Goal: Task Accomplishment & Management: Complete application form

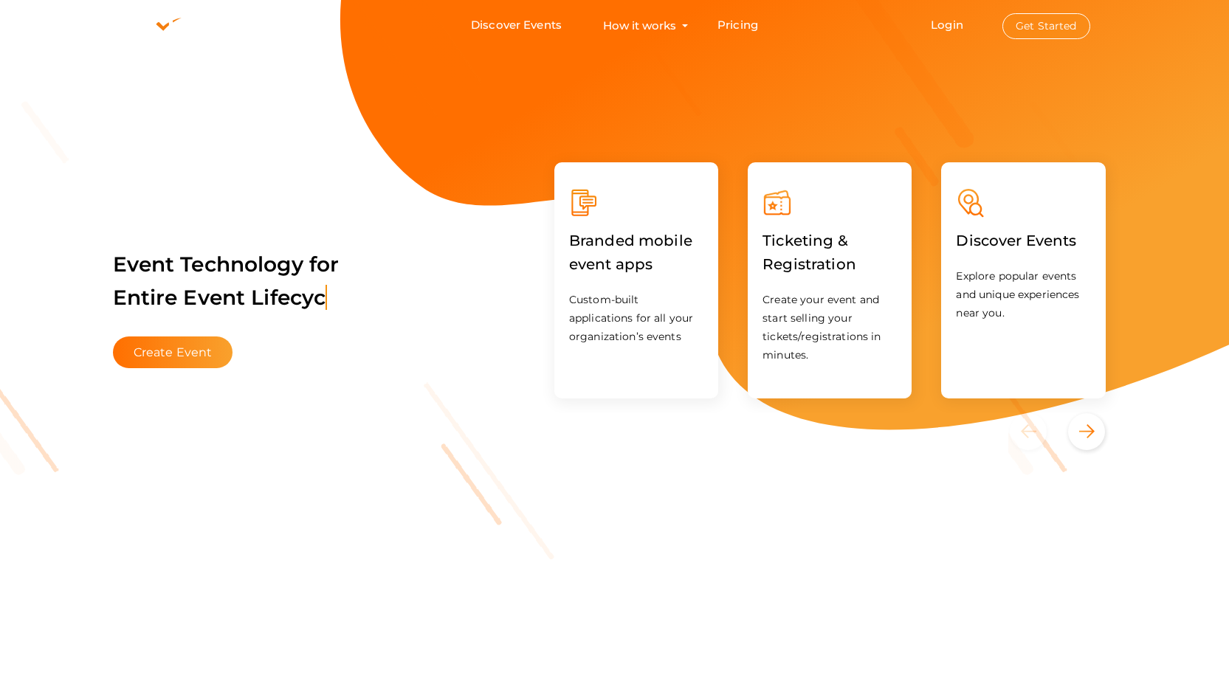
click at [1034, 27] on button "Get Started" at bounding box center [1046, 26] width 88 height 26
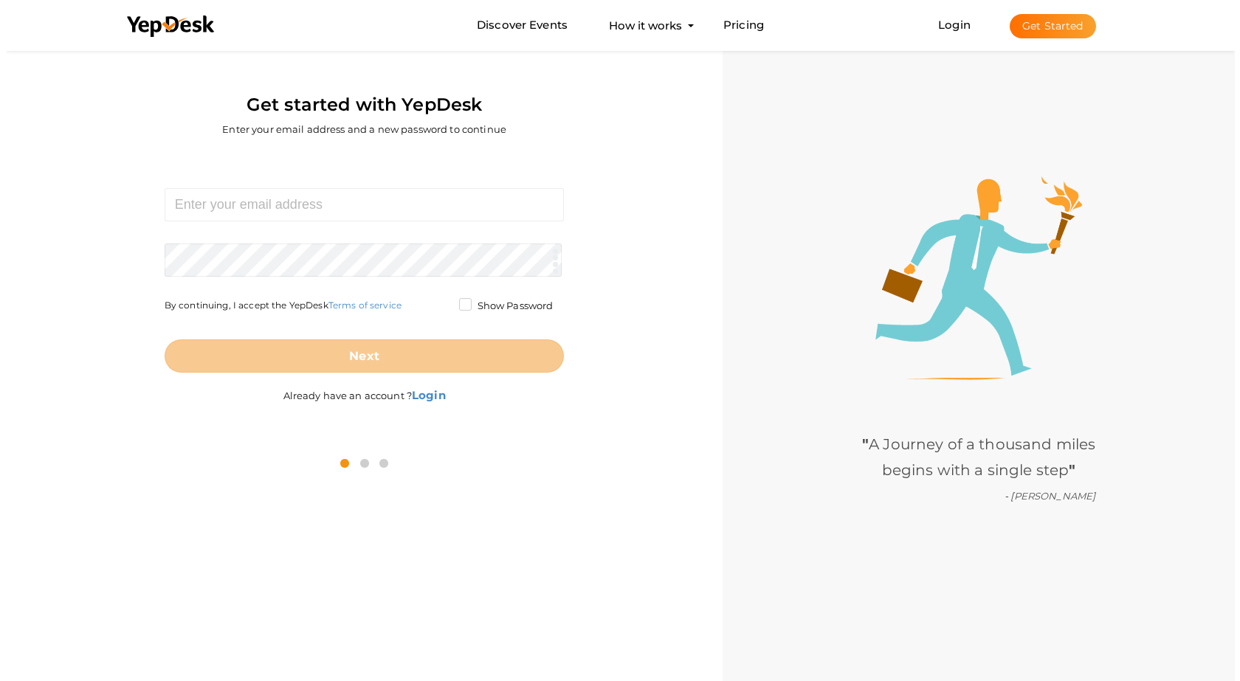
scroll to position [47, 0]
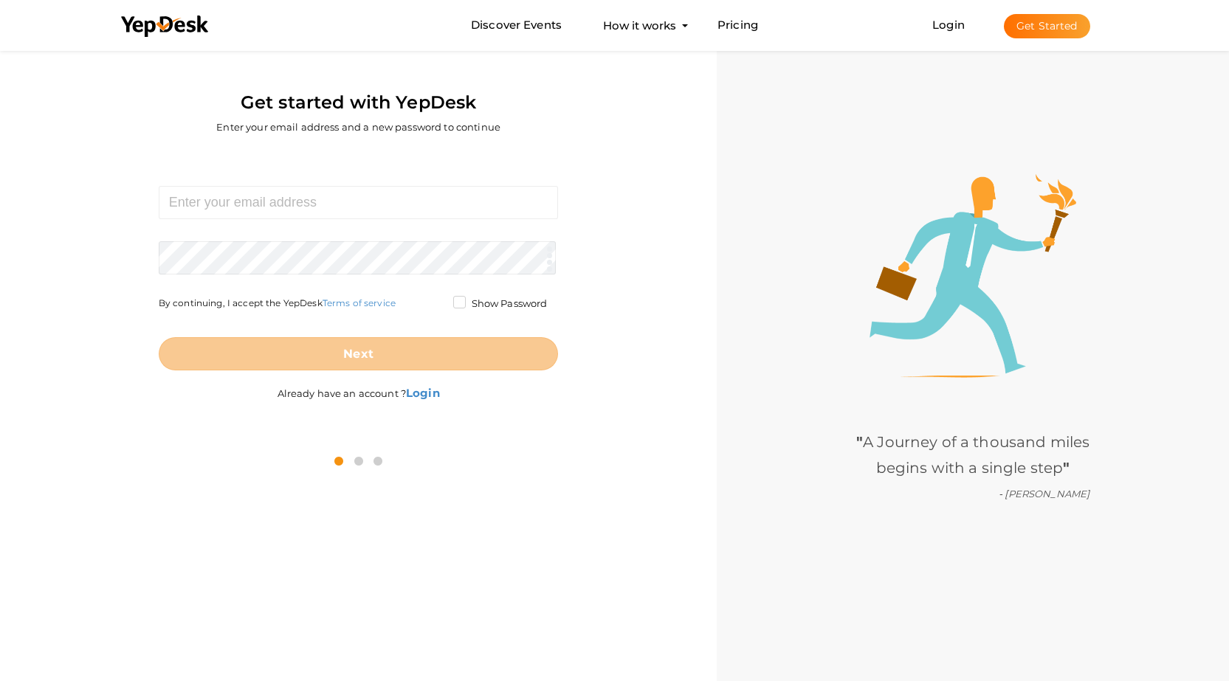
click at [437, 400] on label "Already have an account ? Login" at bounding box center [358, 385] width 162 height 30
click at [432, 399] on b "Login" at bounding box center [423, 393] width 34 height 14
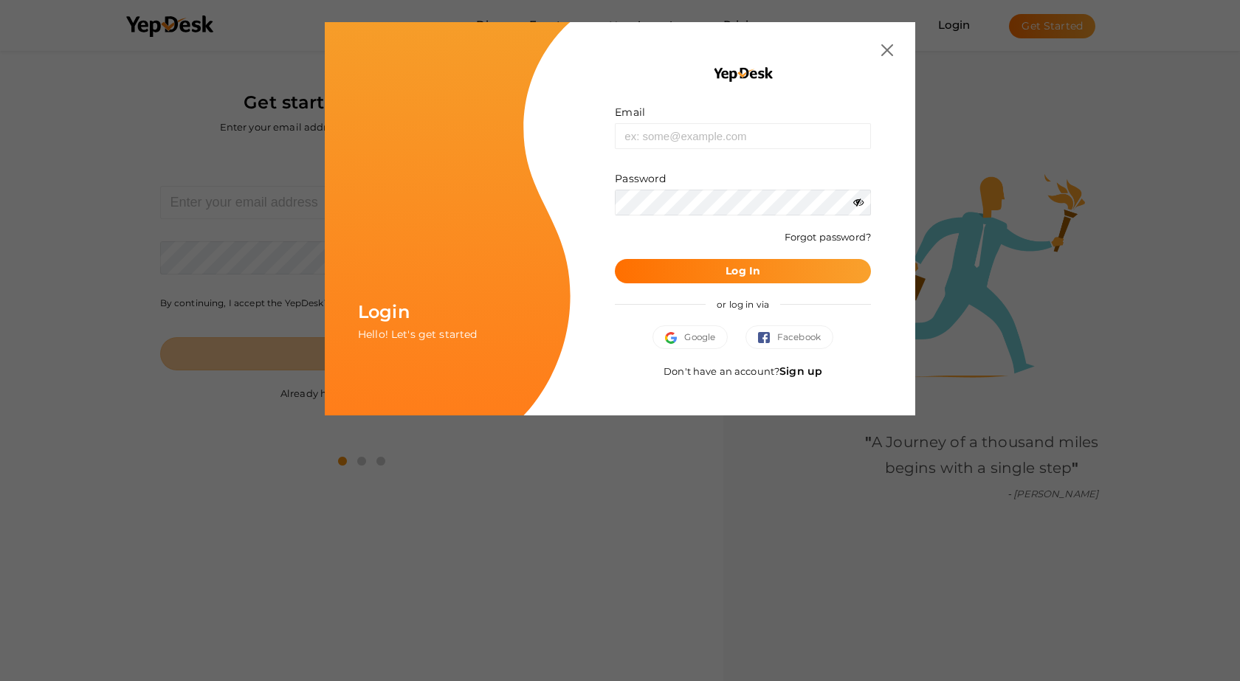
click at [802, 372] on link "Sign up" at bounding box center [800, 371] width 43 height 13
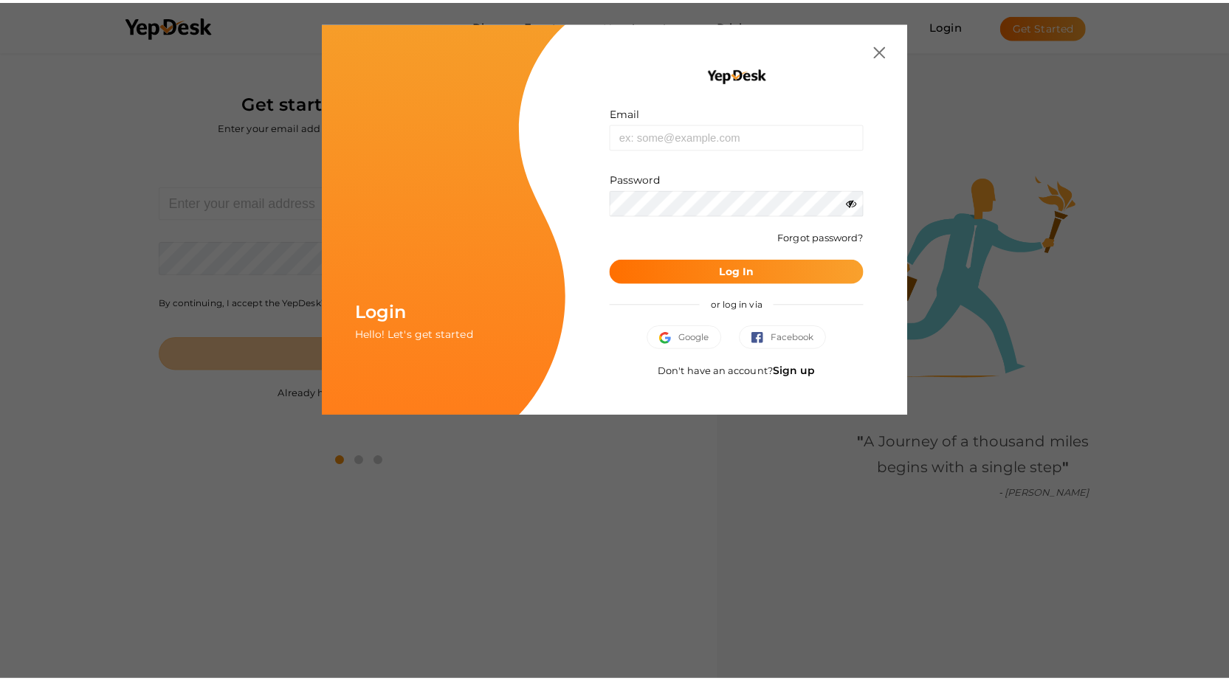
scroll to position [0, 0]
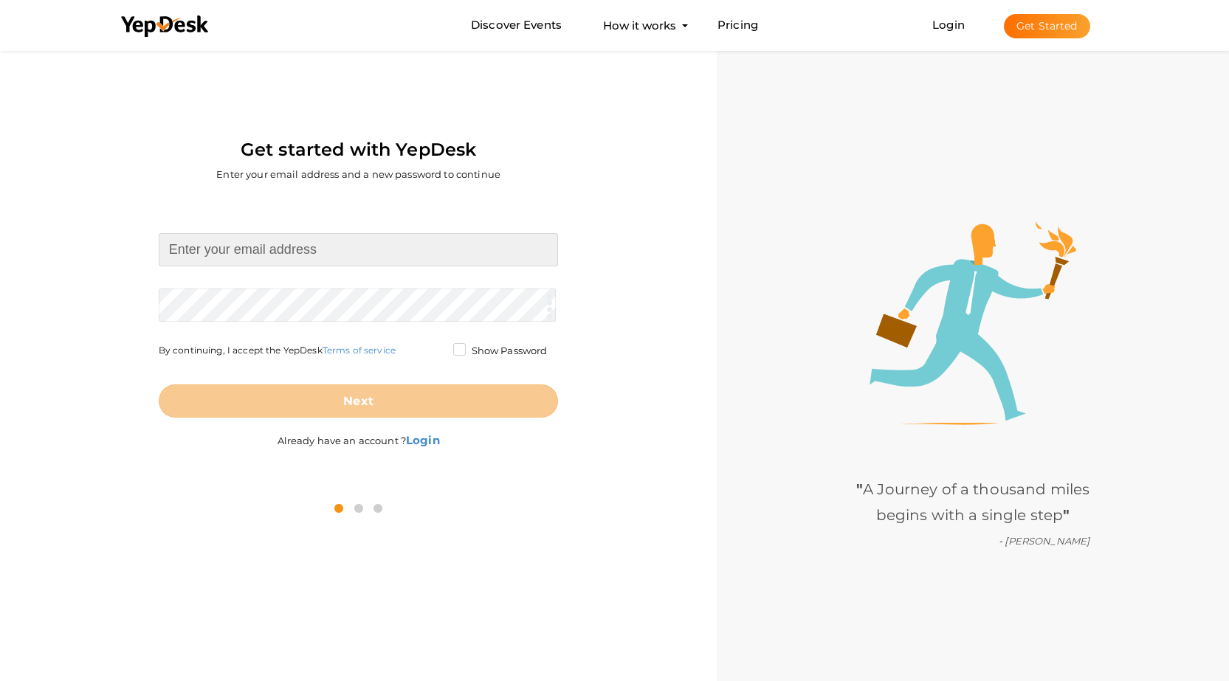
click at [286, 247] on input at bounding box center [359, 249] width 400 height 33
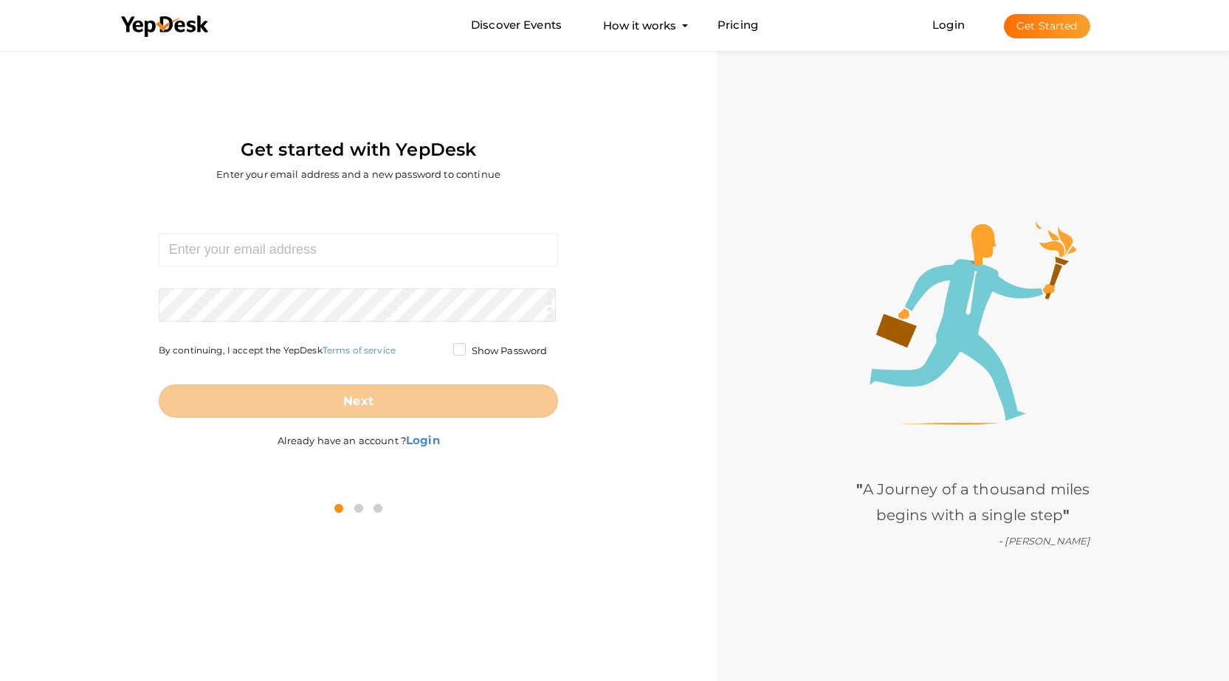
click at [598, 201] on div "Required. Invalid email. Checking You already have a YepDesk account. Please Si…" at bounding box center [358, 341] width 694 height 287
click at [1021, 27] on button "Get Started" at bounding box center [1047, 26] width 86 height 24
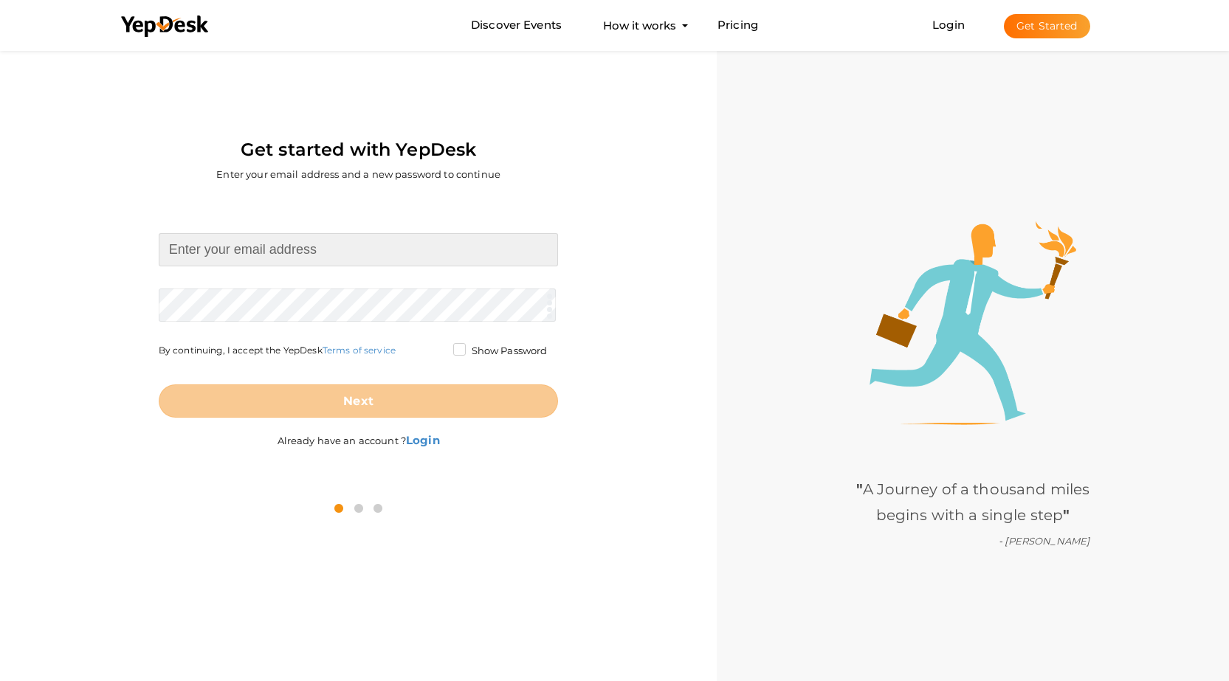
click at [255, 254] on input at bounding box center [359, 249] width 400 height 33
type input "vbtimesharerentals@proton.me"
click at [268, 299] on form "vbtimesharerentals@proton.me Required. Invalid email. Checking You already have…" at bounding box center [359, 325] width 400 height 184
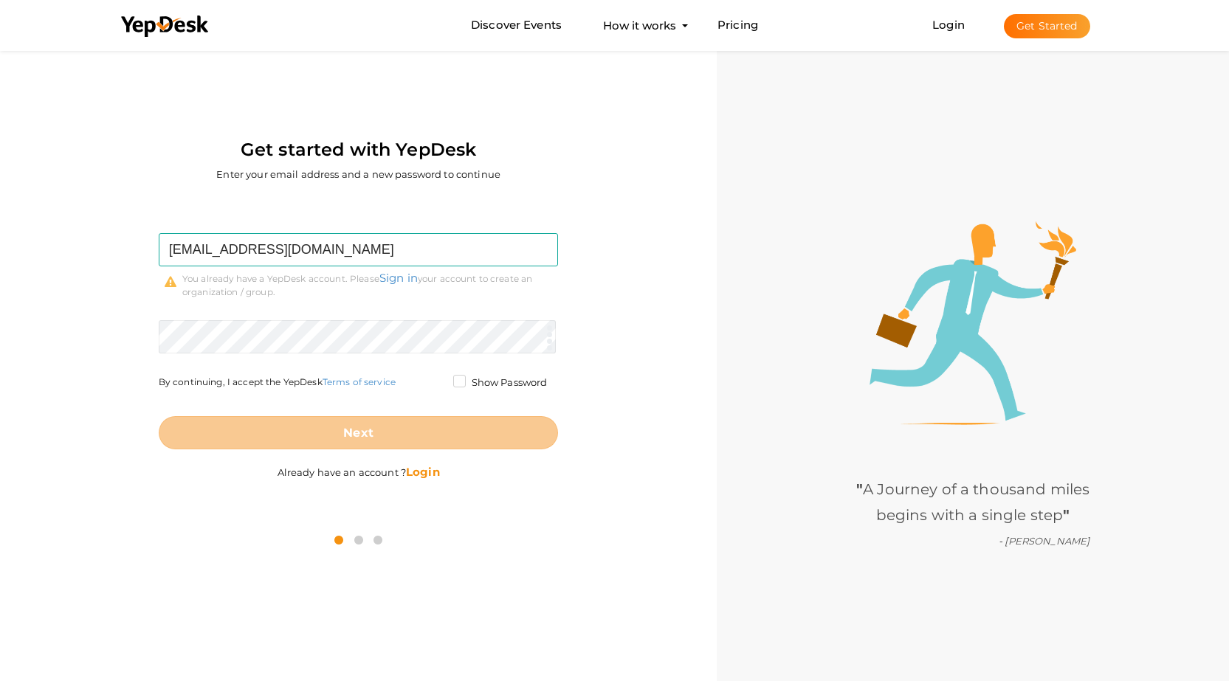
click at [427, 477] on b "Login" at bounding box center [423, 472] width 34 height 14
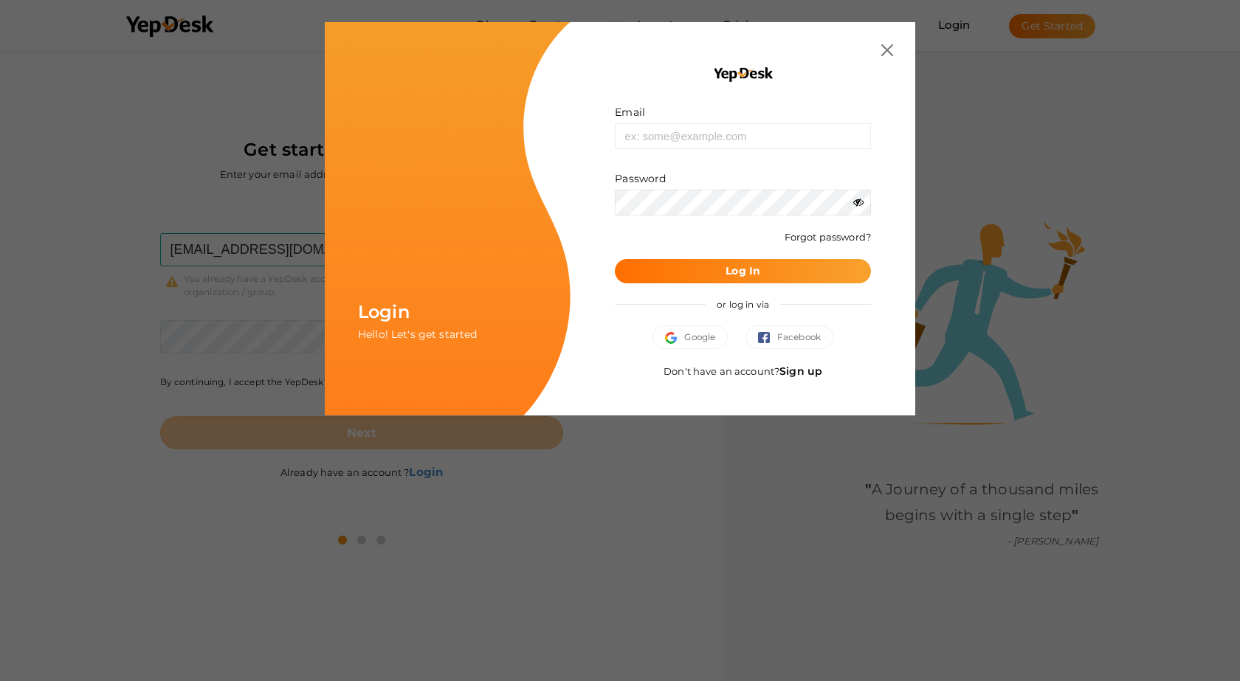
click at [899, 52] on div "Email Invalid email. Password Wrong Credentials Forgot password? Log In or log …" at bounding box center [742, 218] width 345 height 393
click at [894, 50] on div "Email Invalid email. Password Wrong Credentials Forgot password? Log In or log …" at bounding box center [742, 218] width 345 height 393
click at [885, 50] on img at bounding box center [887, 50] width 12 height 12
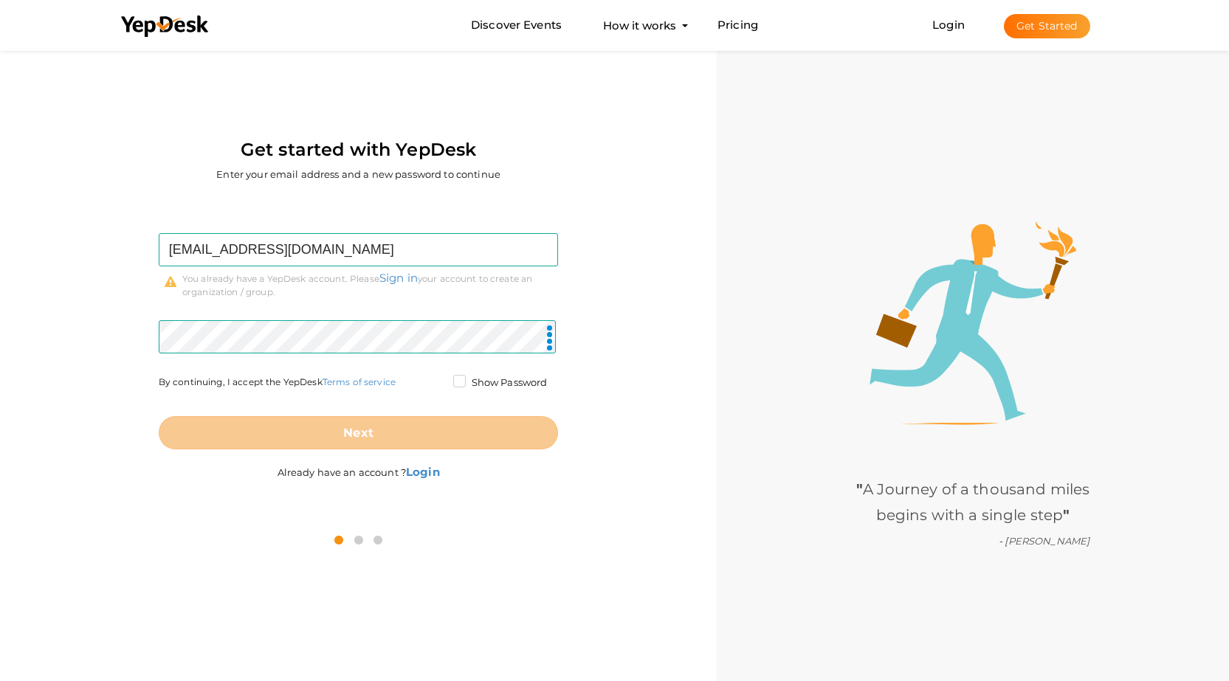
click at [460, 383] on label "Show Password" at bounding box center [500, 383] width 94 height 15
click at [438, 379] on input "Show Password" at bounding box center [438, 379] width 0 height 0
click at [460, 383] on label "Show Password" at bounding box center [500, 383] width 94 height 15
click at [438, 379] on input "Show Password" at bounding box center [438, 379] width 0 height 0
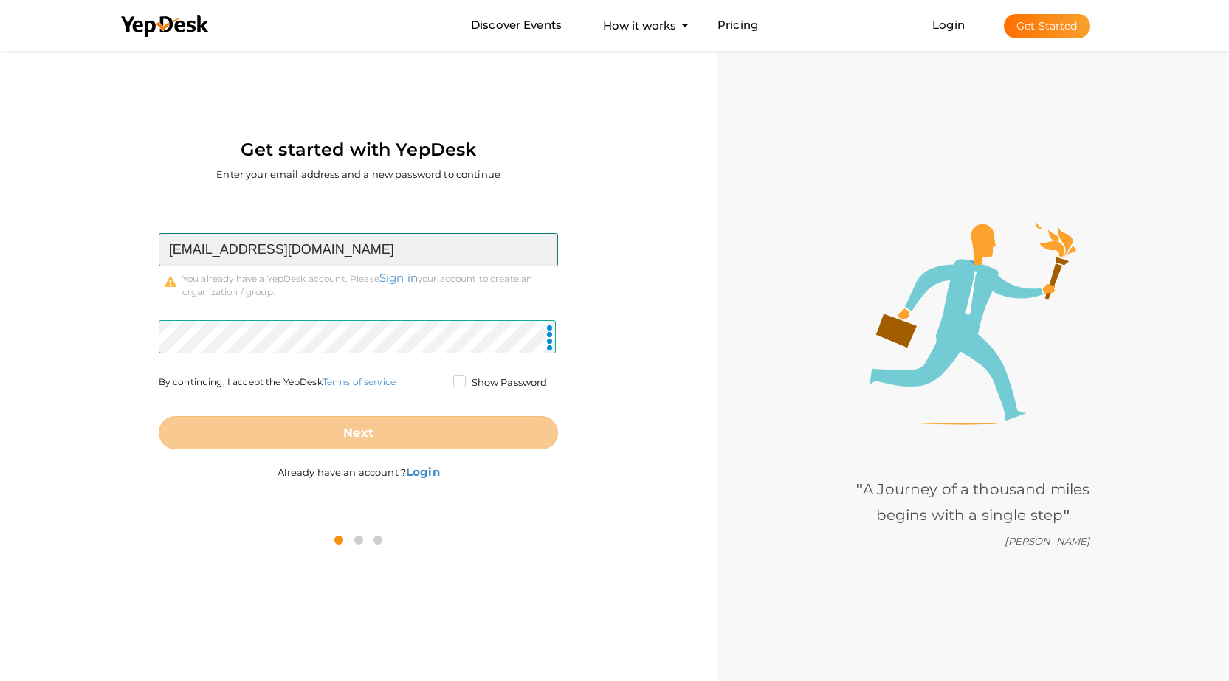
click at [308, 258] on input "vbtimesharerentals@proton.me" at bounding box center [359, 249] width 400 height 33
click at [308, 258] on input "[EMAIL_ADDRESS][DOMAIN_NAME]" at bounding box center [359, 249] width 400 height 33
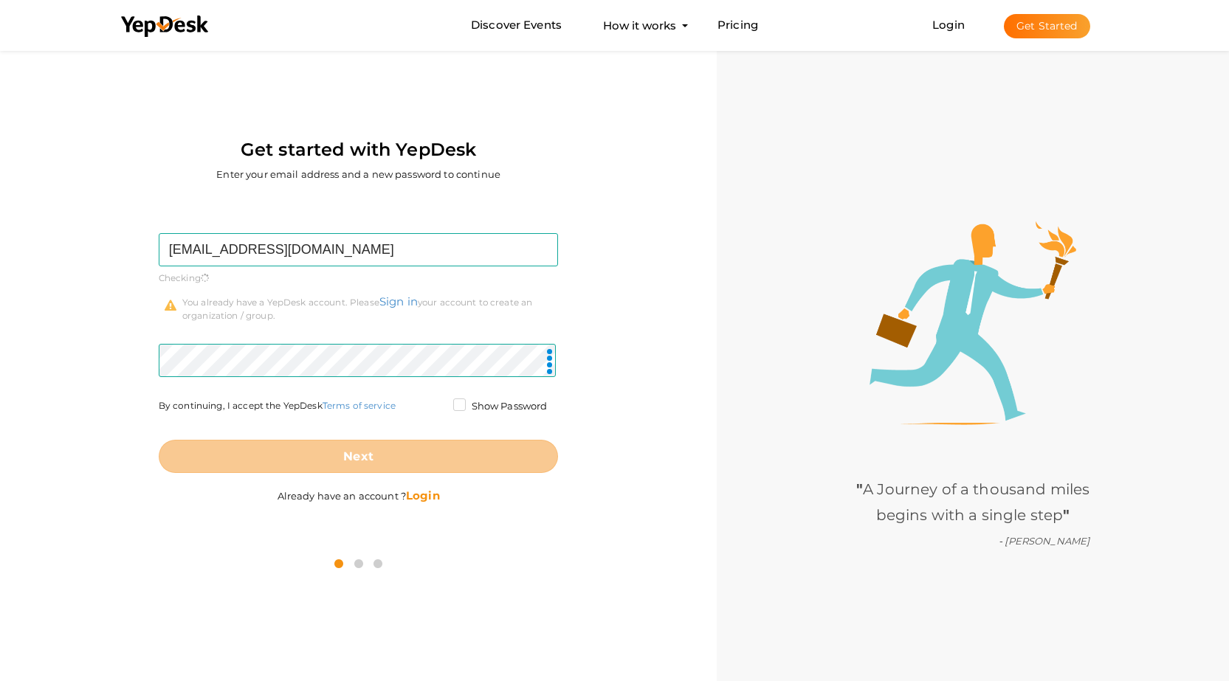
click at [411, 474] on label "Already have an account ? Login" at bounding box center [358, 488] width 162 height 30
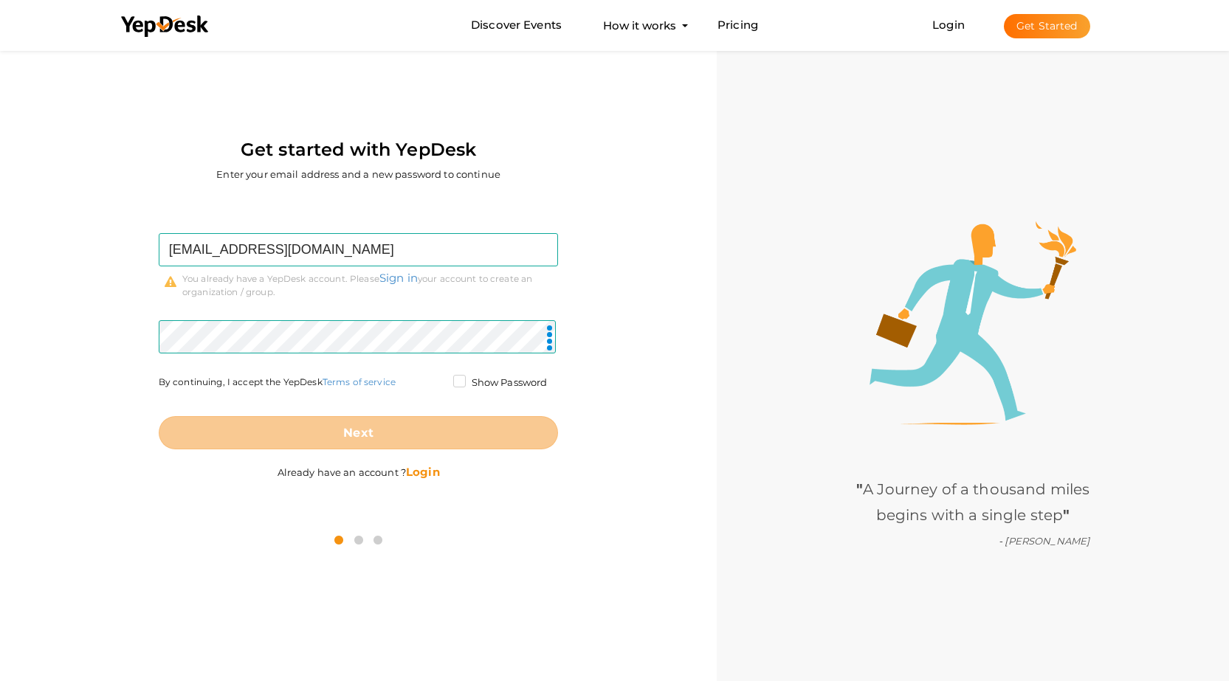
click at [425, 475] on b "Login" at bounding box center [423, 472] width 34 height 14
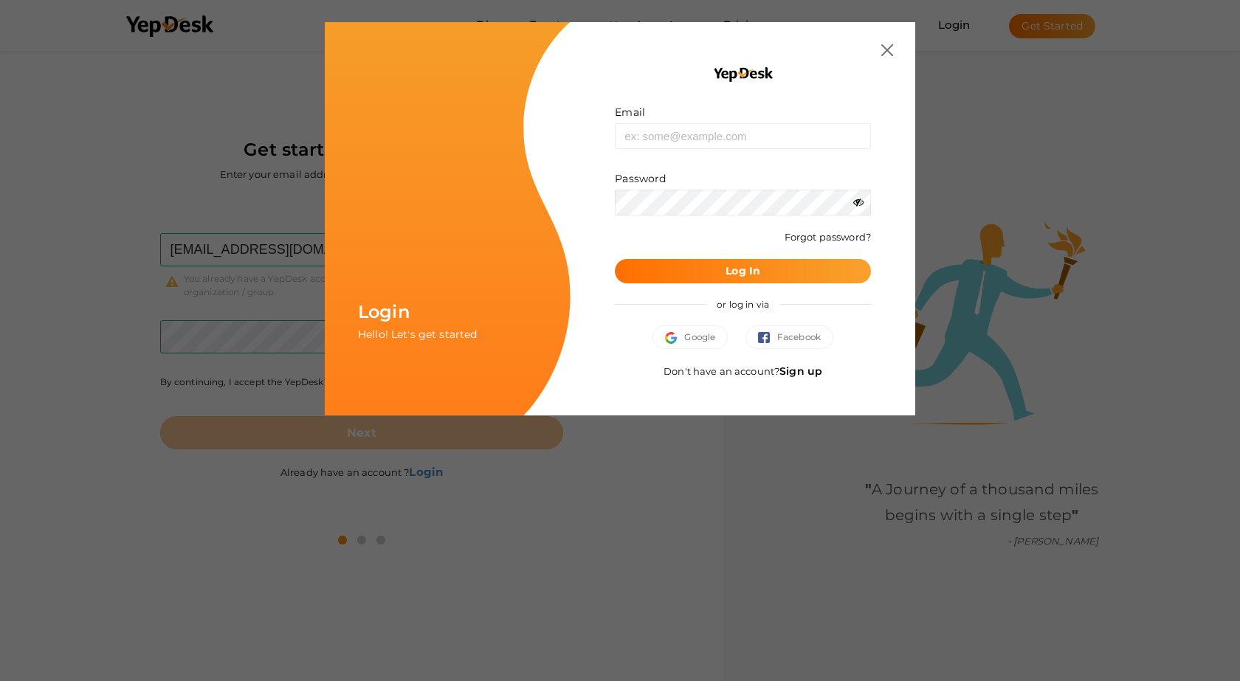
click at [792, 372] on link "Sign up" at bounding box center [800, 371] width 43 height 13
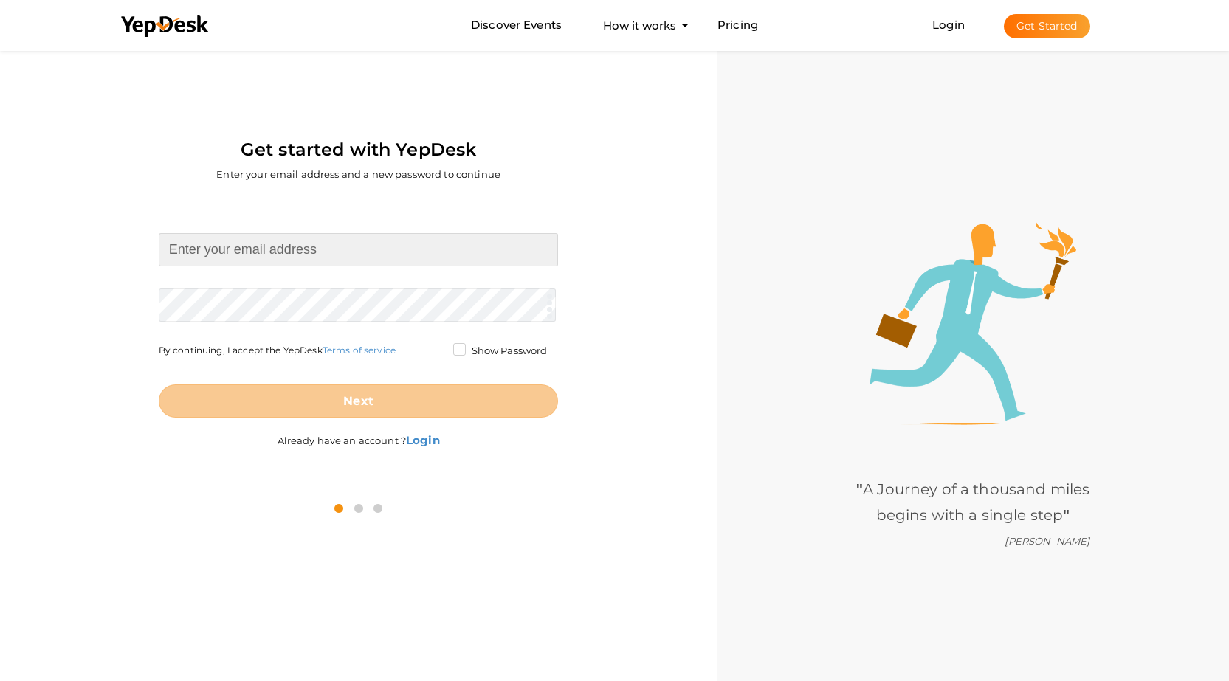
click at [326, 246] on input at bounding box center [359, 249] width 400 height 33
type input "[EMAIL_ADDRESS][DOMAIN_NAME]"
click at [291, 303] on form "[EMAIL_ADDRESS][DOMAIN_NAME] Required. Invalid email. Checking You already have…" at bounding box center [359, 325] width 400 height 184
